Goal: Information Seeking & Learning: Find specific fact

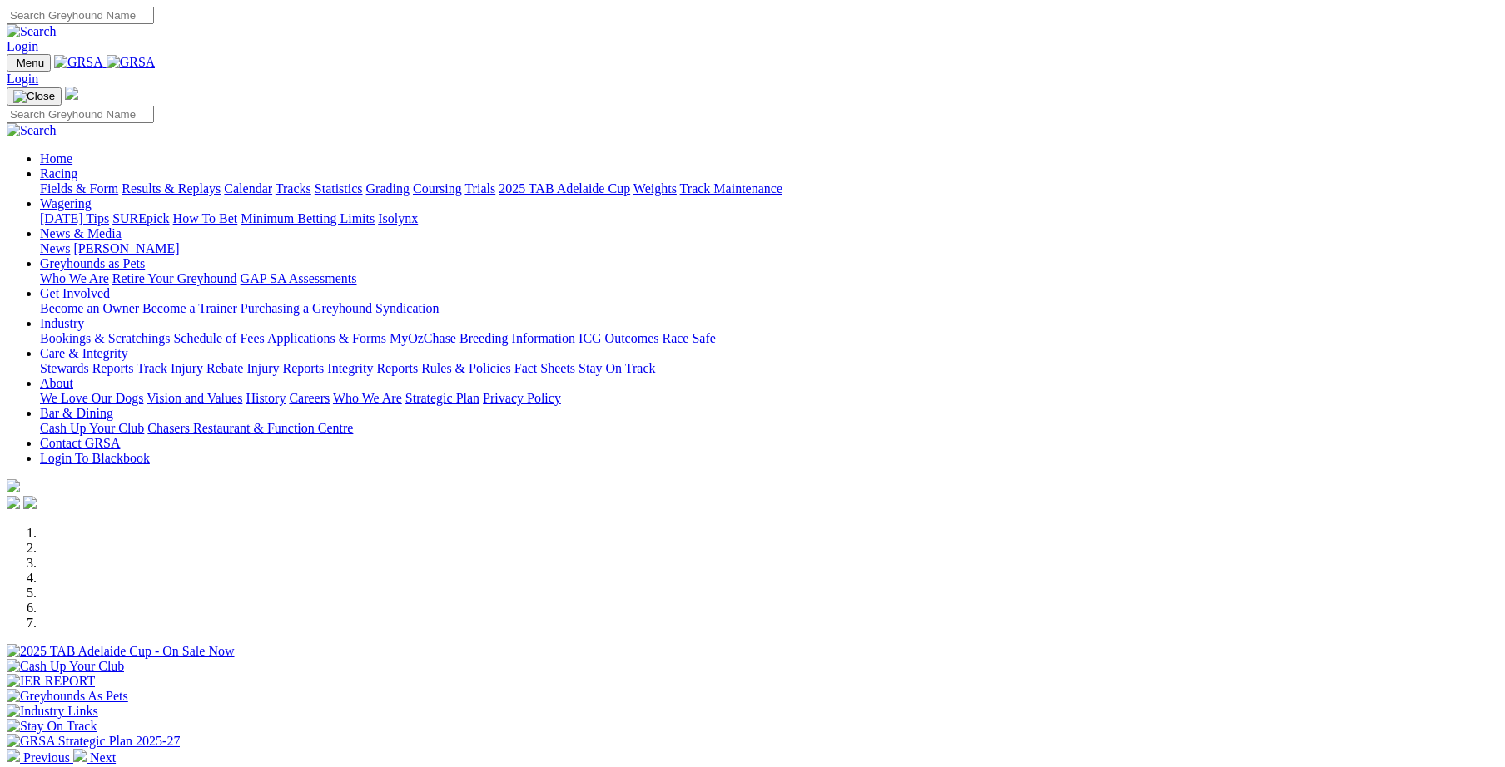
click at [418, 361] on link "Integrity Reports" at bounding box center [372, 368] width 91 height 14
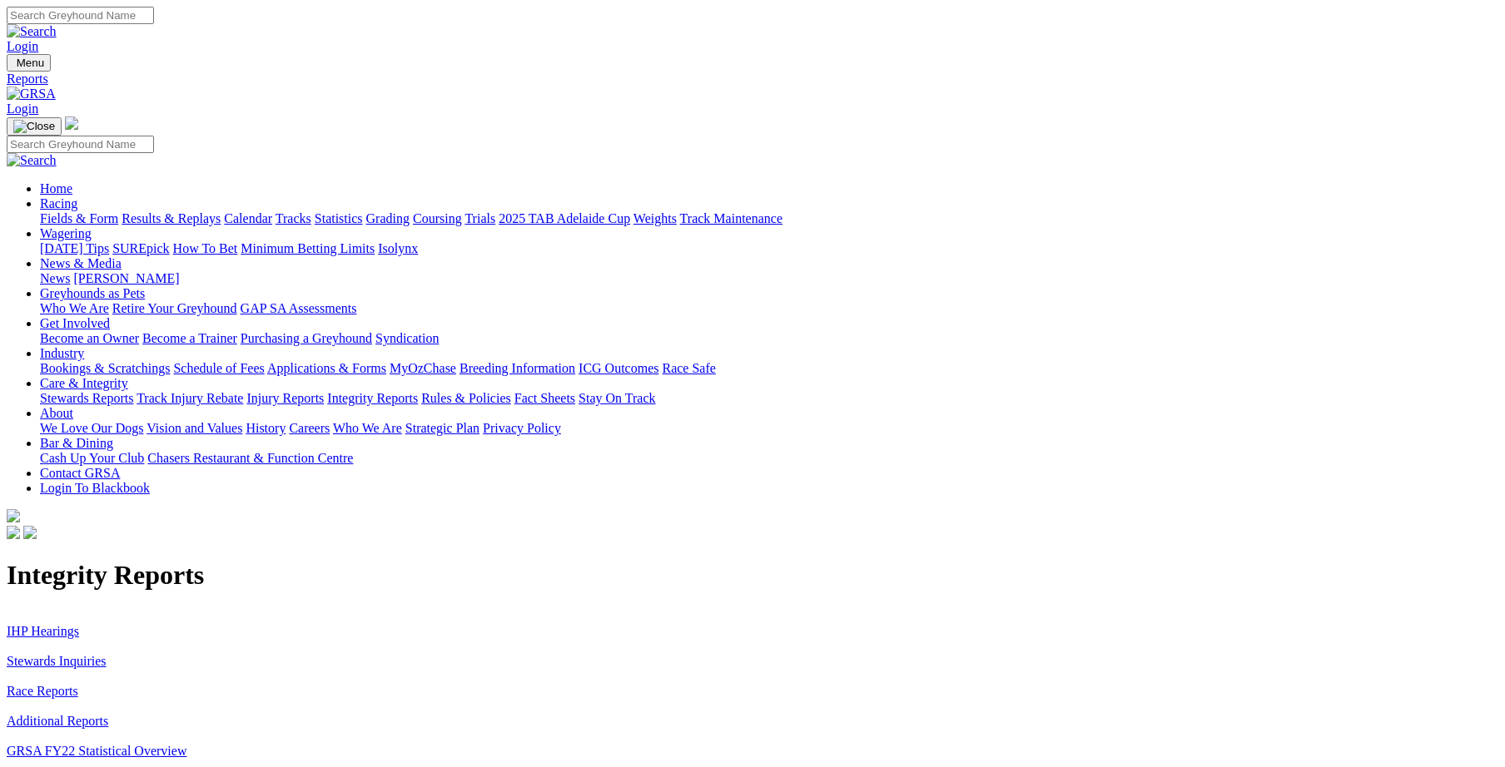
click at [107, 654] on link "Stewards Inquiries" at bounding box center [57, 661] width 100 height 14
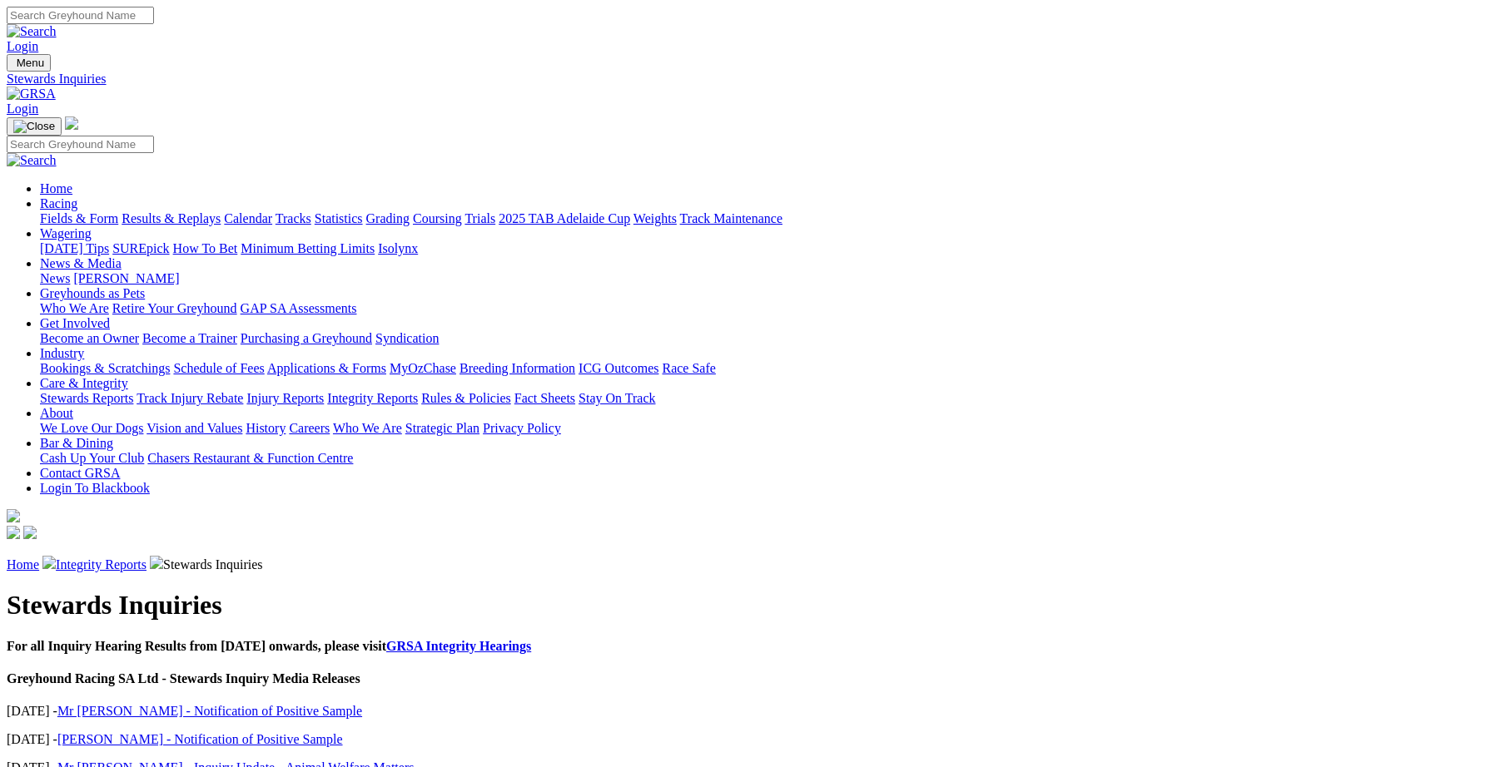
click at [146, 558] on link "Integrity Reports" at bounding box center [101, 565] width 91 height 14
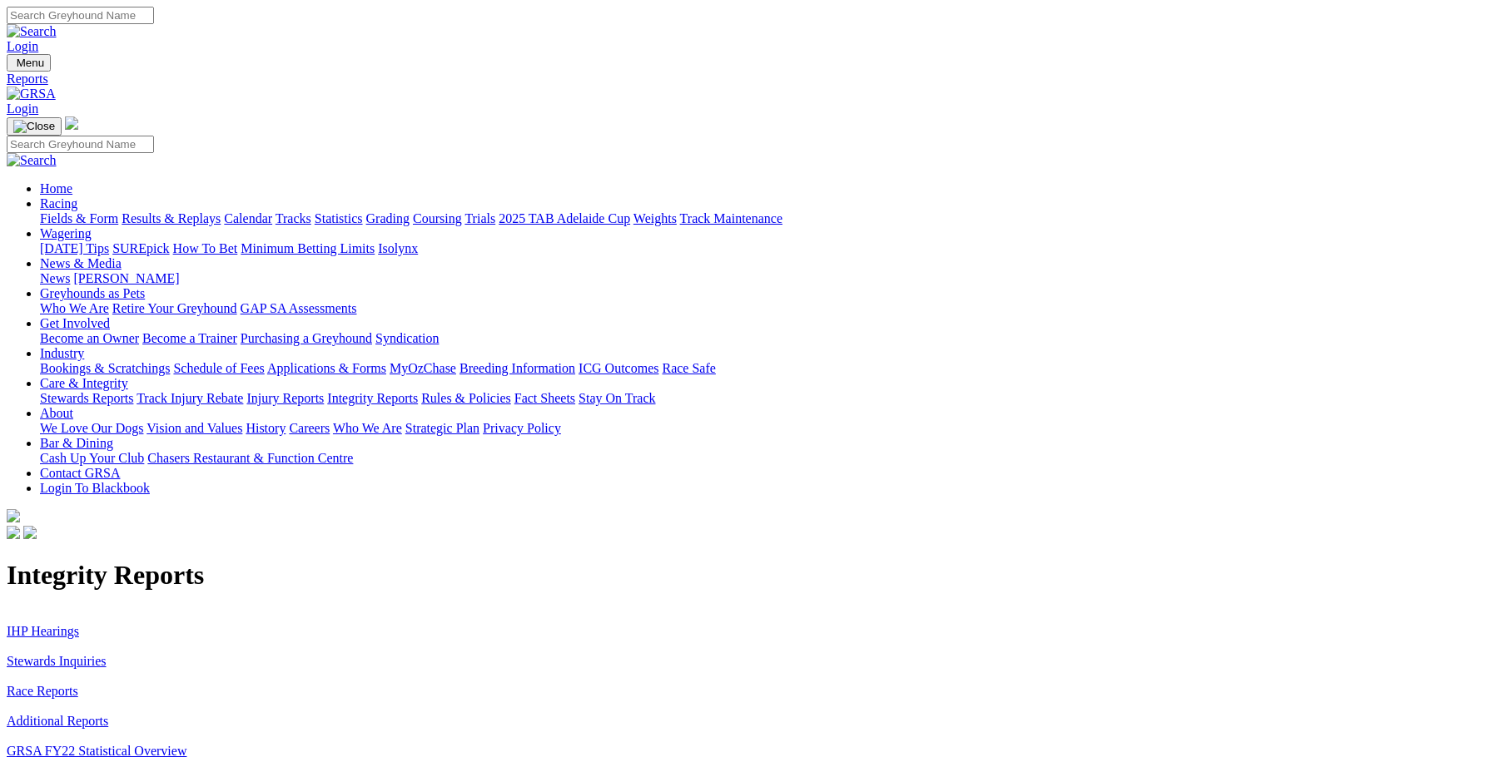
click at [79, 624] on link "IHP Hearings" at bounding box center [43, 631] width 72 height 14
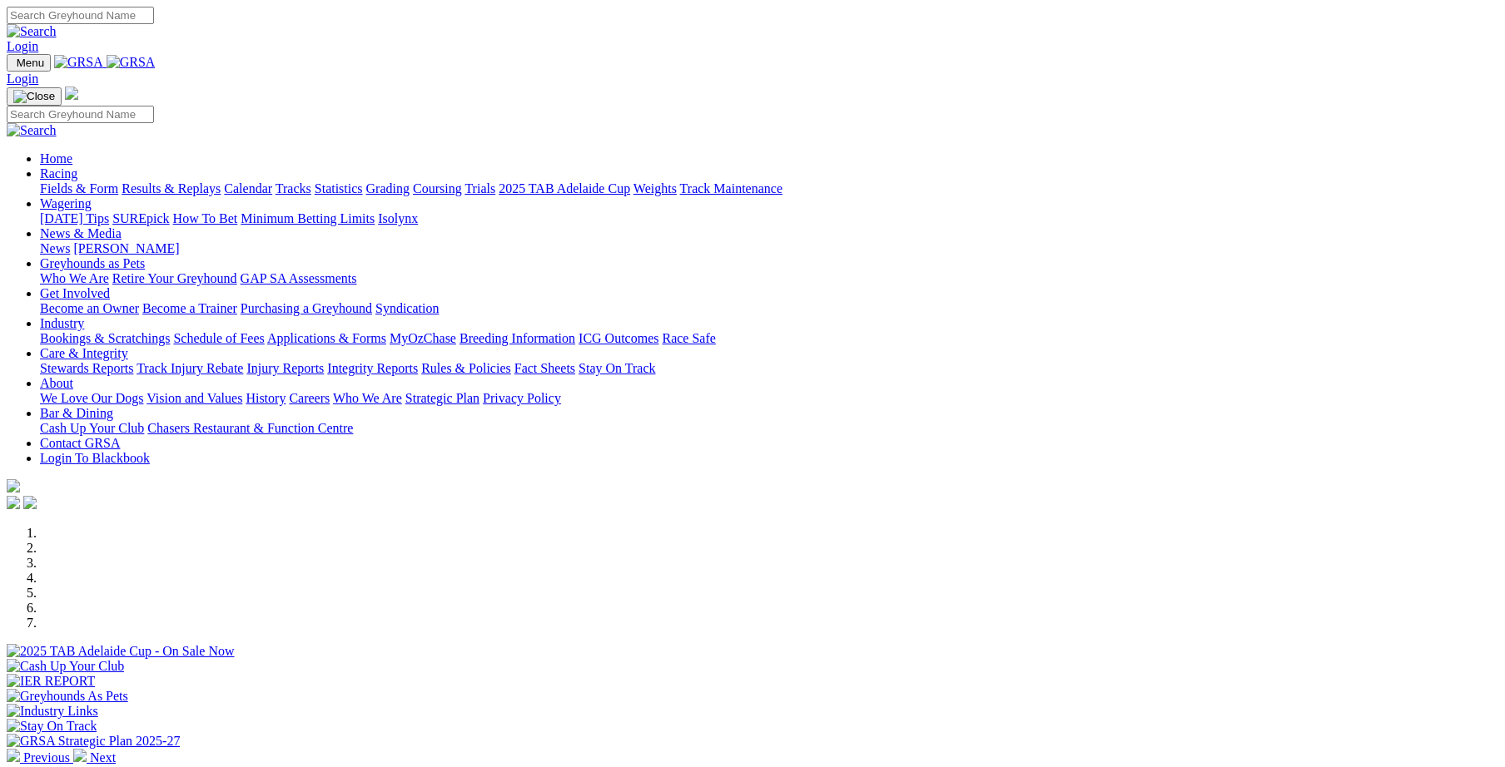
click at [77, 166] on link "Racing" at bounding box center [58, 173] width 37 height 14
click at [221, 181] on link "Results & Replays" at bounding box center [170, 188] width 99 height 14
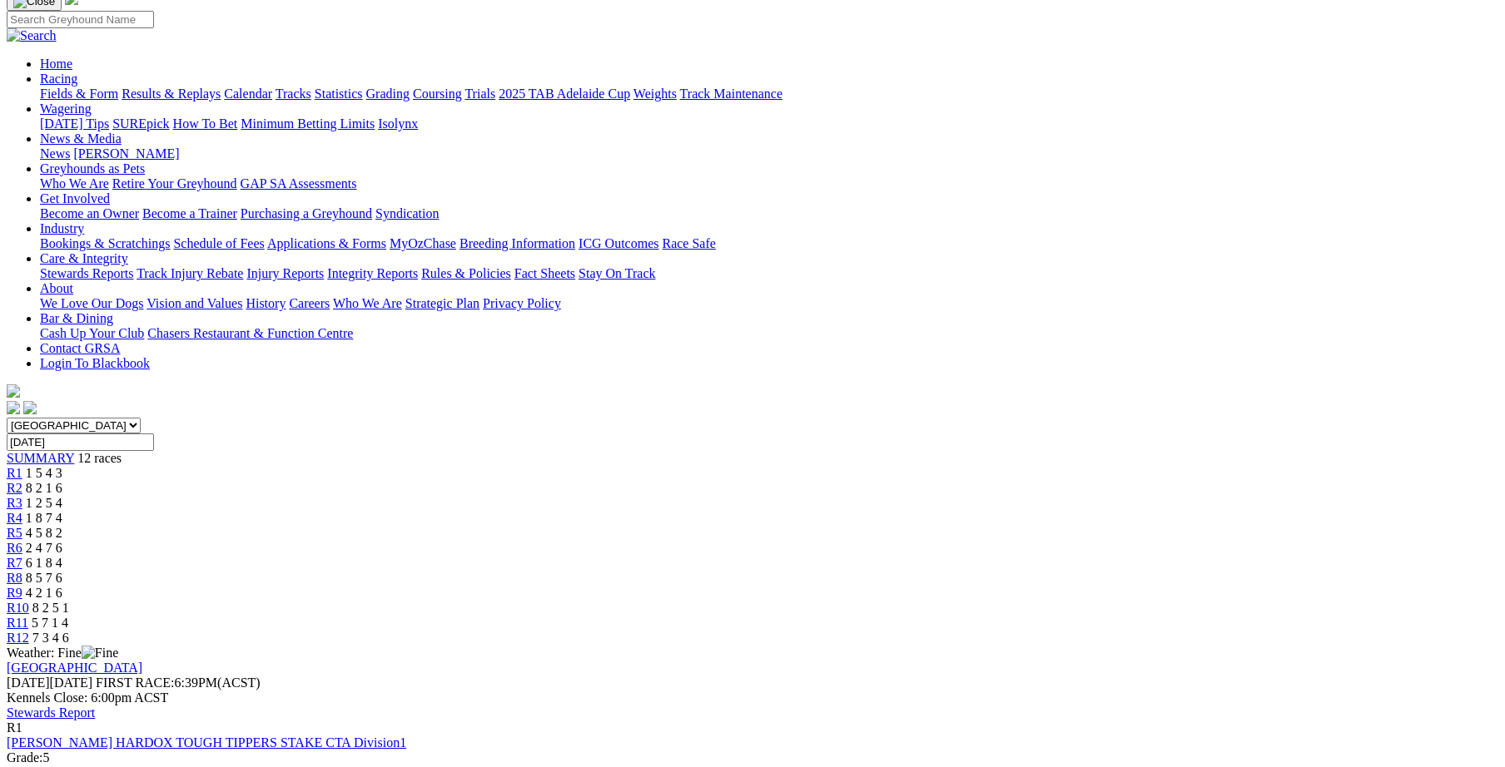
scroll to position [115, 0]
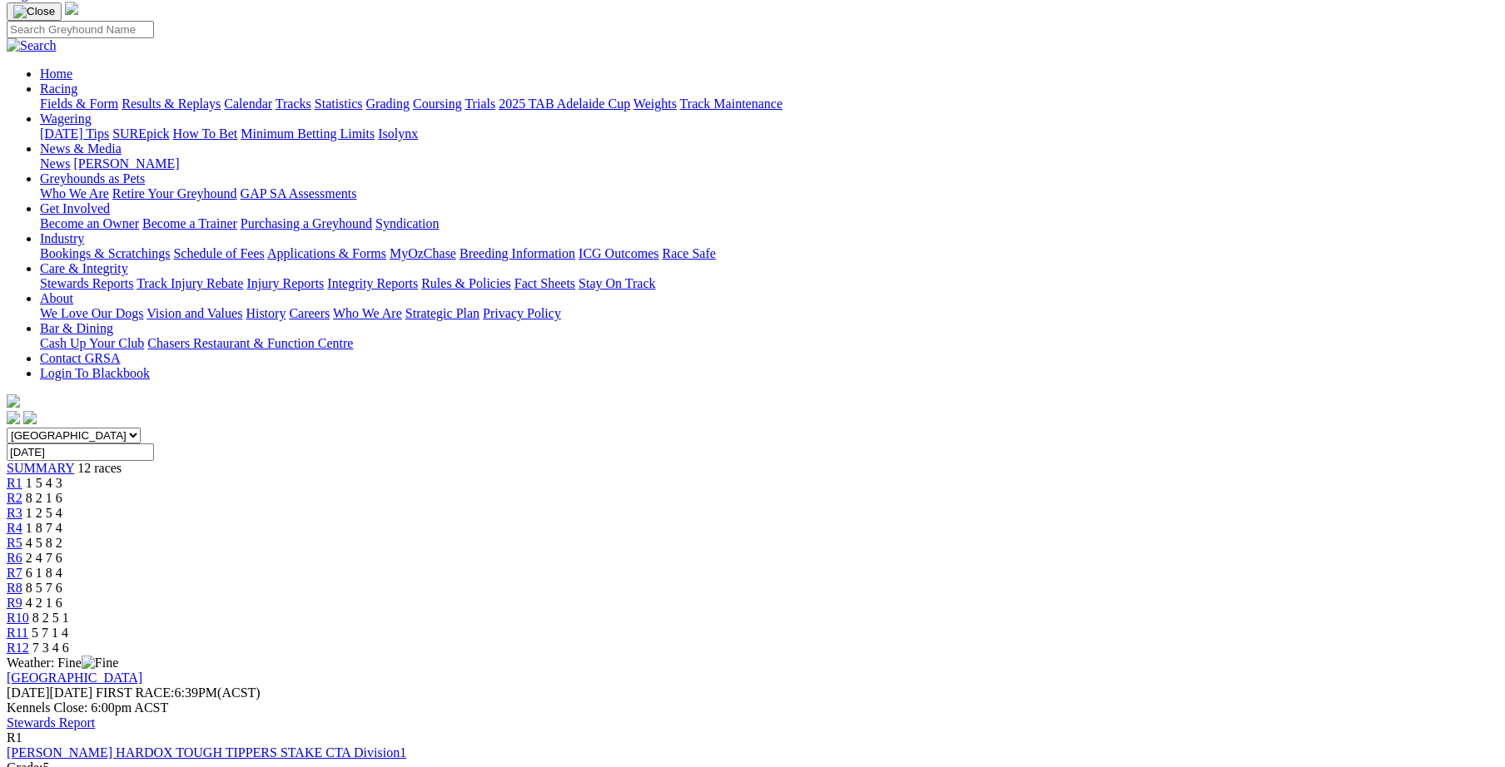
click at [28, 626] on span "R11" at bounding box center [18, 633] width 22 height 14
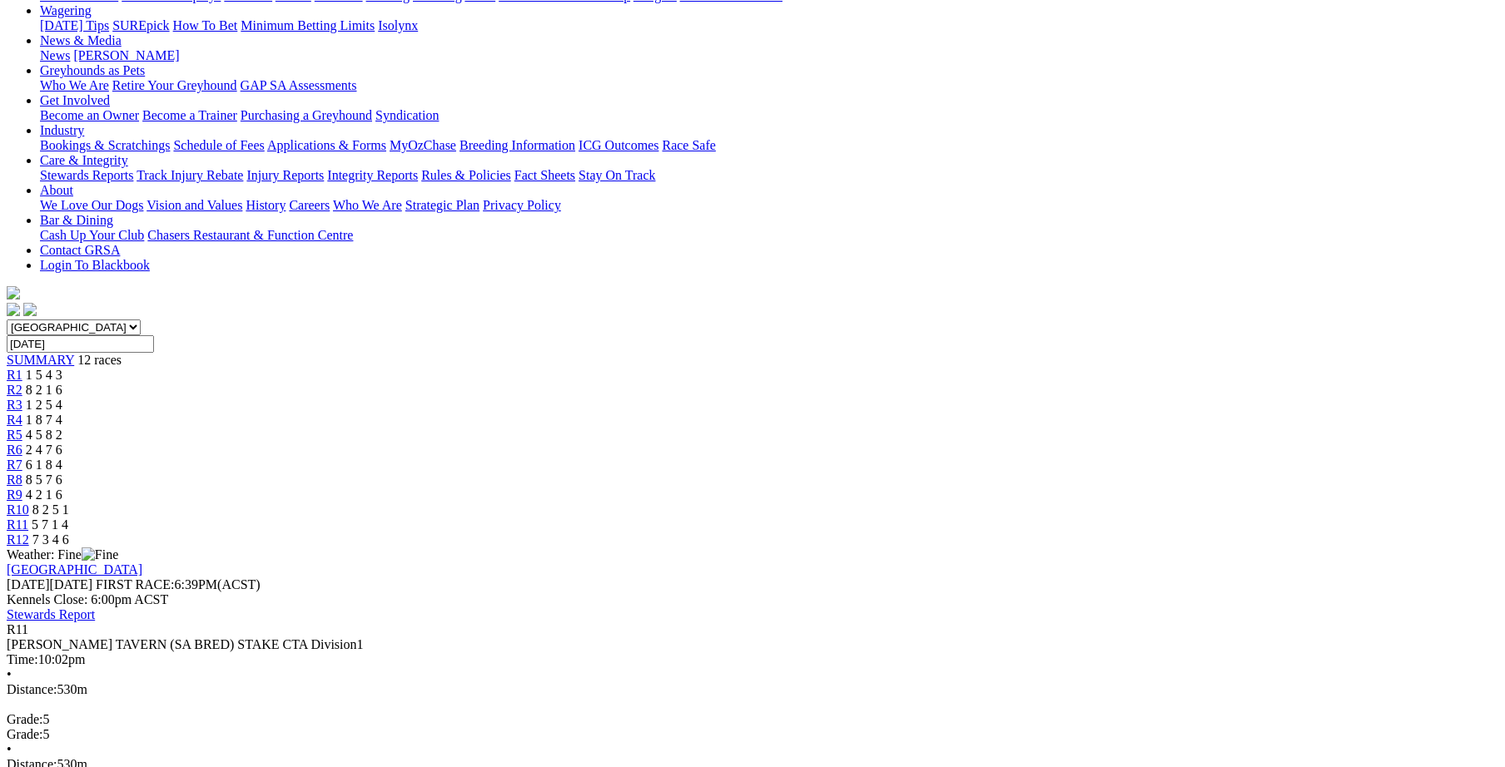
scroll to position [233, 0]
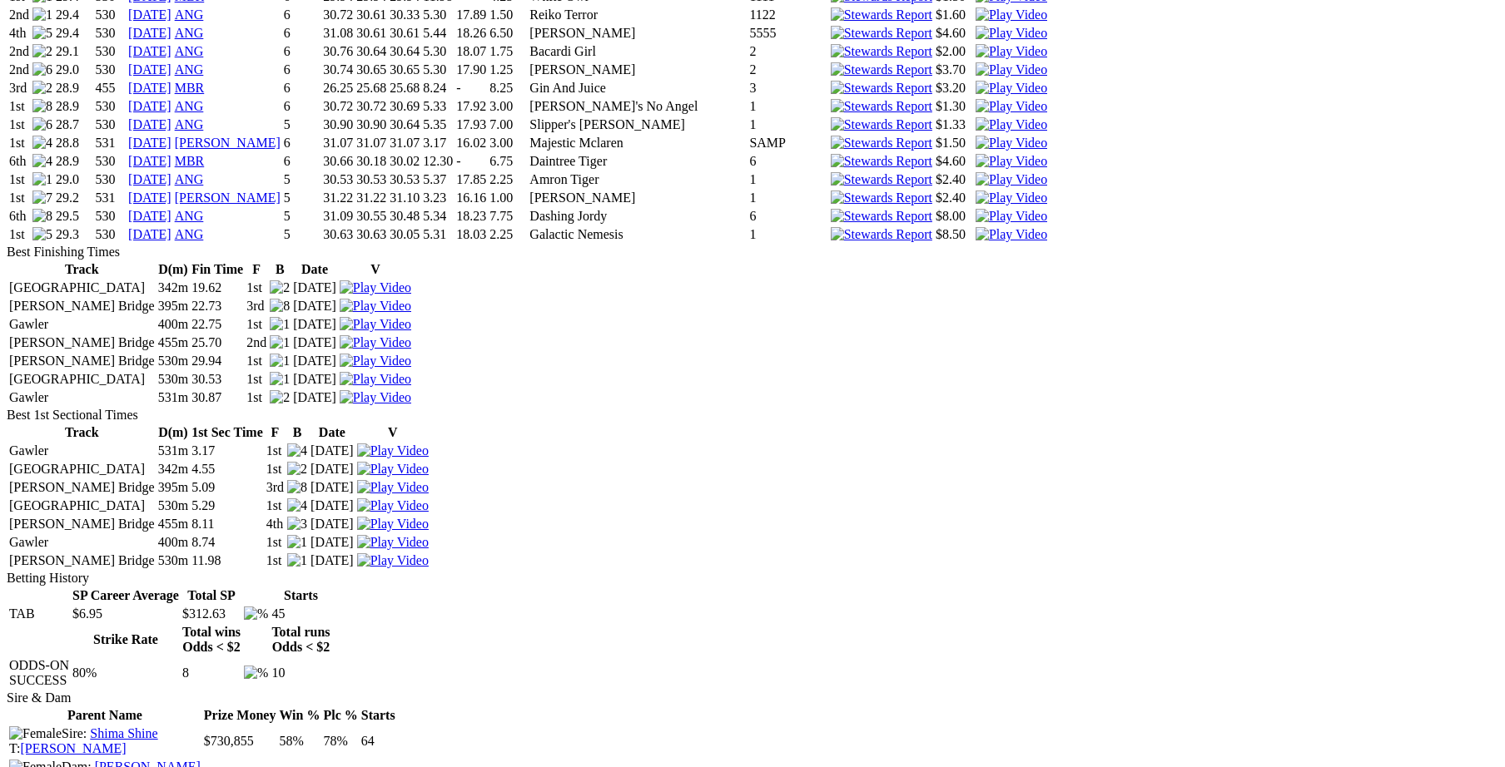
scroll to position [1841, 0]
